Goal: Task Accomplishment & Management: Manage account settings

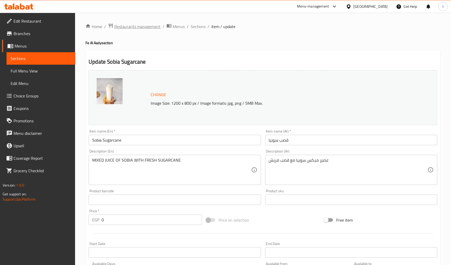
click at [140, 23] on span "Restaurants management" at bounding box center [137, 26] width 46 height 6
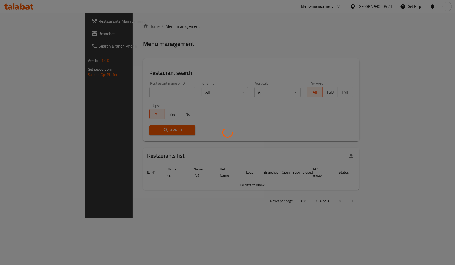
drag, startPoint x: 20, startPoint y: 44, endPoint x: 24, endPoint y: 35, distance: 10.1
click at [20, 44] on div at bounding box center [227, 132] width 455 height 265
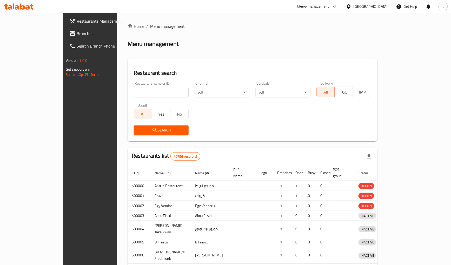
click at [25, 33] on div at bounding box center [225, 132] width 451 height 265
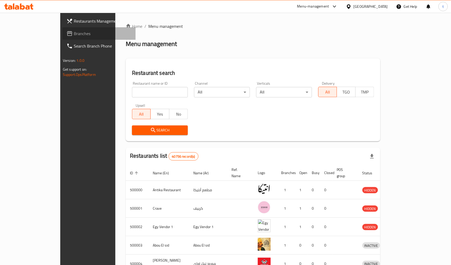
click at [74, 33] on span "Branches" at bounding box center [103, 33] width 58 height 6
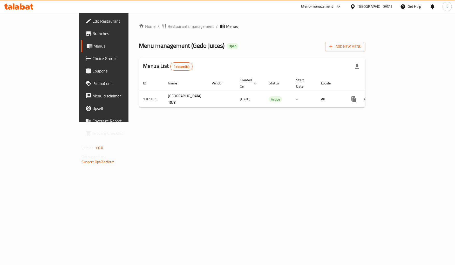
click at [93, 59] on span "Choice Groups" at bounding box center [122, 58] width 58 height 6
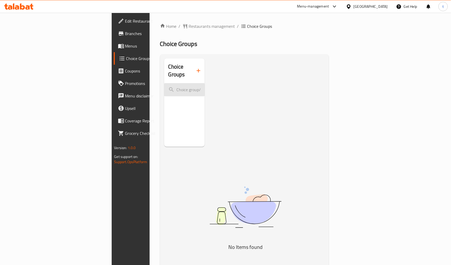
click at [164, 87] on input "search" at bounding box center [184, 89] width 41 height 13
paste input "Orange Apple mix"
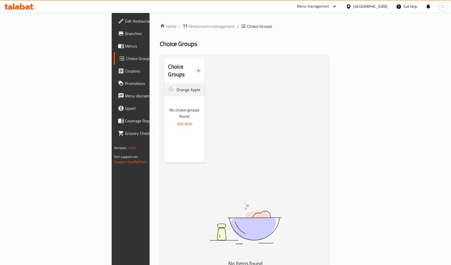
type input "Orange Apple mix"
click at [125, 46] on span "Menus" at bounding box center [154, 46] width 58 height 6
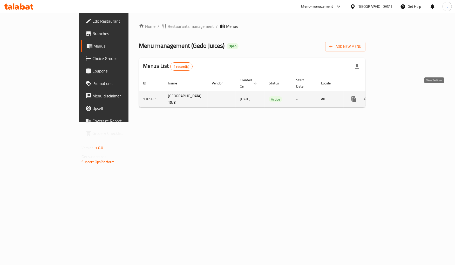
click at [398, 94] on link "enhanced table" at bounding box center [391, 99] width 12 height 12
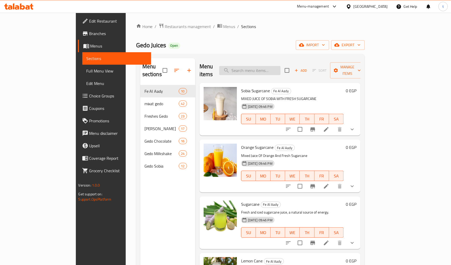
click at [280, 68] on input "search" at bounding box center [249, 70] width 61 height 9
paste input "Orange Apple mix"
type input "Orange Apple mix"
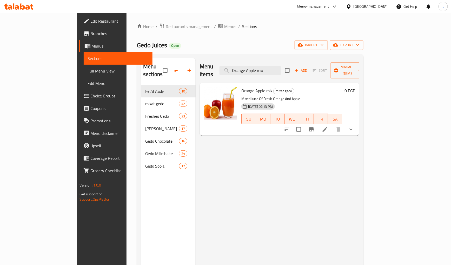
click at [332, 125] on li at bounding box center [324, 129] width 15 height 9
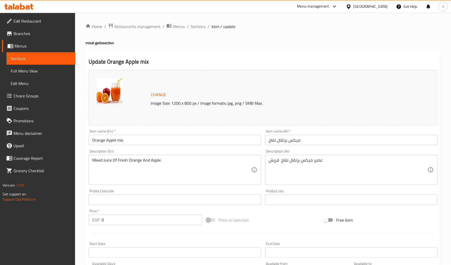
click at [330, 55] on div "Update Orange Apple mix Change Image Size: 1200 x 800 px / Image formats: jpg, …" at bounding box center [262, 210] width 355 height 321
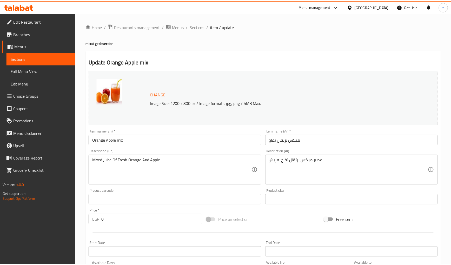
scroll to position [121, 0]
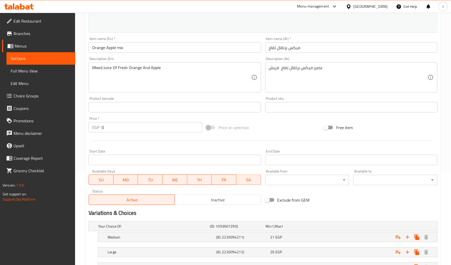
scroll to position [50, 0]
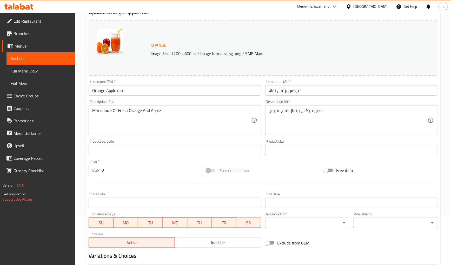
click at [327, 42] on div "Change Image Size: 1200 x 800 px / Image formats: jpg, png / 5MB Max." at bounding box center [272, 48] width 249 height 17
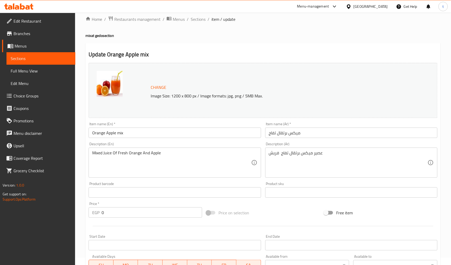
scroll to position [0, 0]
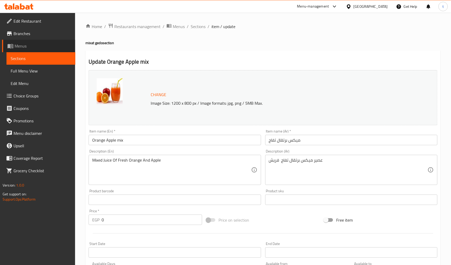
click at [30, 45] on span "Menus" at bounding box center [43, 46] width 57 height 6
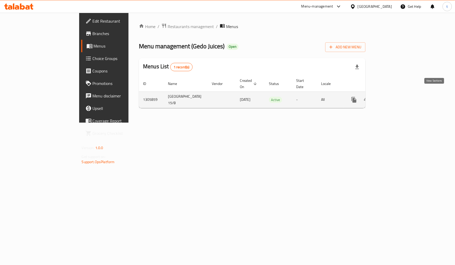
click at [394, 97] on icon "enhanced table" at bounding box center [391, 100] width 6 height 6
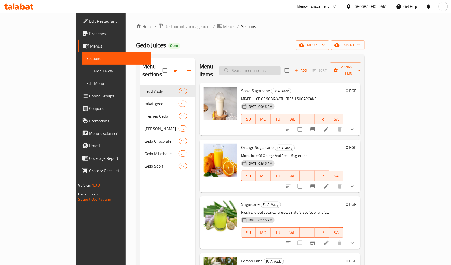
click at [280, 69] on input "search" at bounding box center [249, 70] width 61 height 9
paste input "Banana Pomegranate mix"
type input "Banana Pomegranate mix"
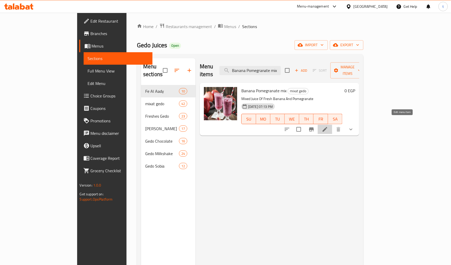
click at [328, 126] on icon at bounding box center [325, 129] width 6 height 6
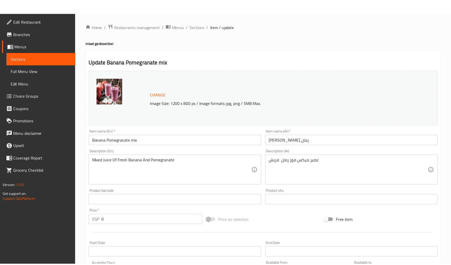
scroll to position [121, 0]
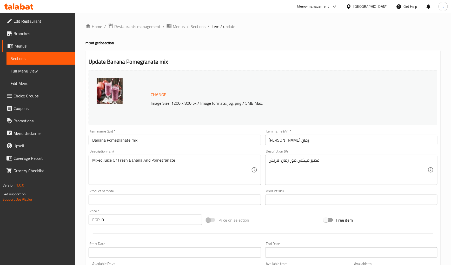
click at [228, 67] on div "Update Banana Pomegranate mix Change Image Size: 1200 x 800 px / Image formats:…" at bounding box center [262, 218] width 355 height 336
click at [144, 25] on span "Restaurants management" at bounding box center [137, 26] width 46 height 6
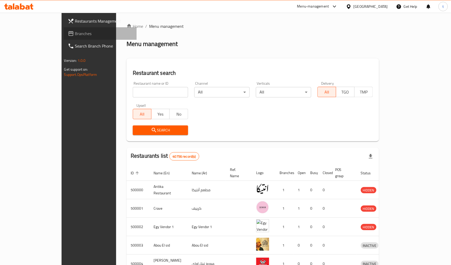
click at [68, 34] on icon at bounding box center [71, 33] width 6 height 6
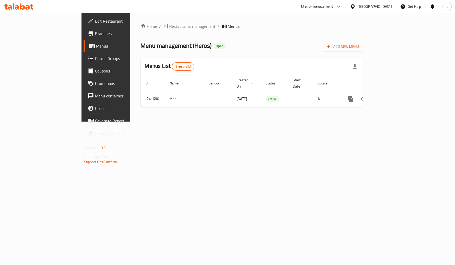
click at [95, 59] on span "Choice Groups" at bounding box center [124, 58] width 58 height 6
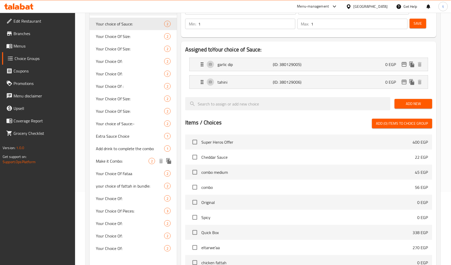
scroll to position [86, 0]
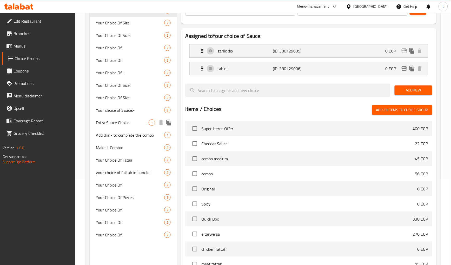
drag, startPoint x: 125, startPoint y: 124, endPoint x: 242, endPoint y: 142, distance: 118.2
click at [125, 124] on span "Extra Sauce Choice" at bounding box center [122, 122] width 53 height 6
type input "Extra Sauce Choice"
type input "اختيار صلصة إضافية"
type input "0"
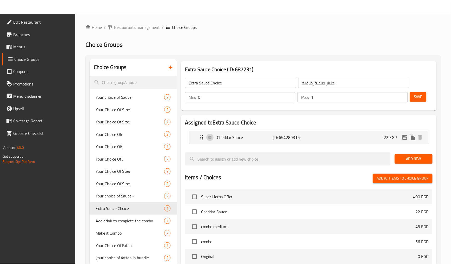
scroll to position [139, 0]
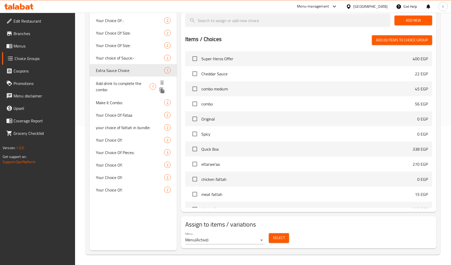
drag, startPoint x: 140, startPoint y: 82, endPoint x: 193, endPoint y: 87, distance: 53.4
click at [140, 82] on span "Add drink to complete the combo" at bounding box center [123, 86] width 54 height 12
type input "Add drink to complete the combo"
type input "أضف مشروبًا لإكمال الكومبو"
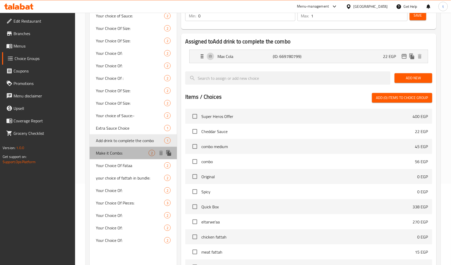
click at [110, 151] on span "Make it Combo:" at bounding box center [122, 153] width 53 height 6
type input "Make it Combo:"
type input "زود كومبو"
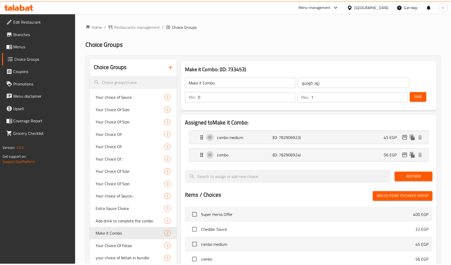
scroll to position [156, 0]
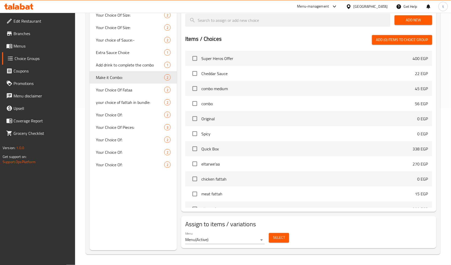
click at [124, 209] on div "Choice Groups Your choice of Sauce: 2 Your Choice Of Size: 2 Your Choice Of Siz…" at bounding box center [133, 76] width 87 height 348
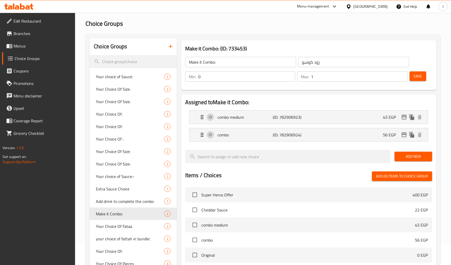
scroll to position [0, 0]
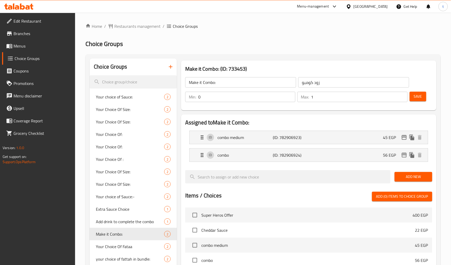
click at [147, 21] on div "Home / Restaurants management / Choice Groups Choice Groups Choice Groups Your …" at bounding box center [263, 217] width 376 height 409
click at [146, 24] on span "Restaurants management" at bounding box center [137, 26] width 46 height 6
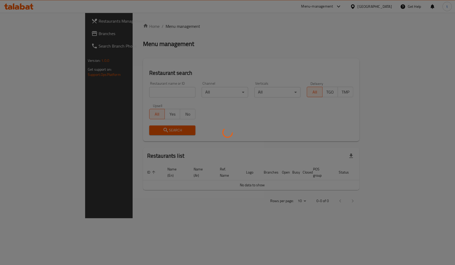
drag, startPoint x: 36, startPoint y: 36, endPoint x: 29, endPoint y: 35, distance: 7.1
click at [35, 36] on div at bounding box center [227, 132] width 455 height 265
click at [24, 35] on div at bounding box center [227, 132] width 455 height 265
click at [22, 34] on div at bounding box center [227, 132] width 455 height 265
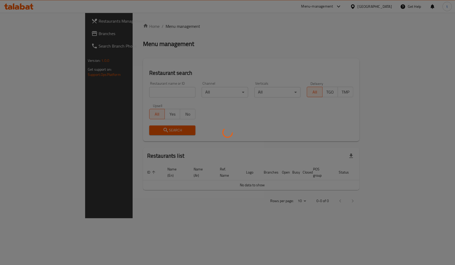
click at [22, 34] on div at bounding box center [227, 132] width 455 height 265
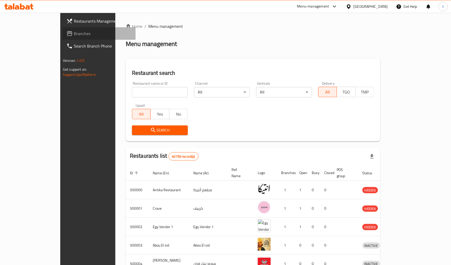
click at [74, 34] on span "Branches" at bounding box center [103, 33] width 58 height 6
